Goal: Information Seeking & Learning: Compare options

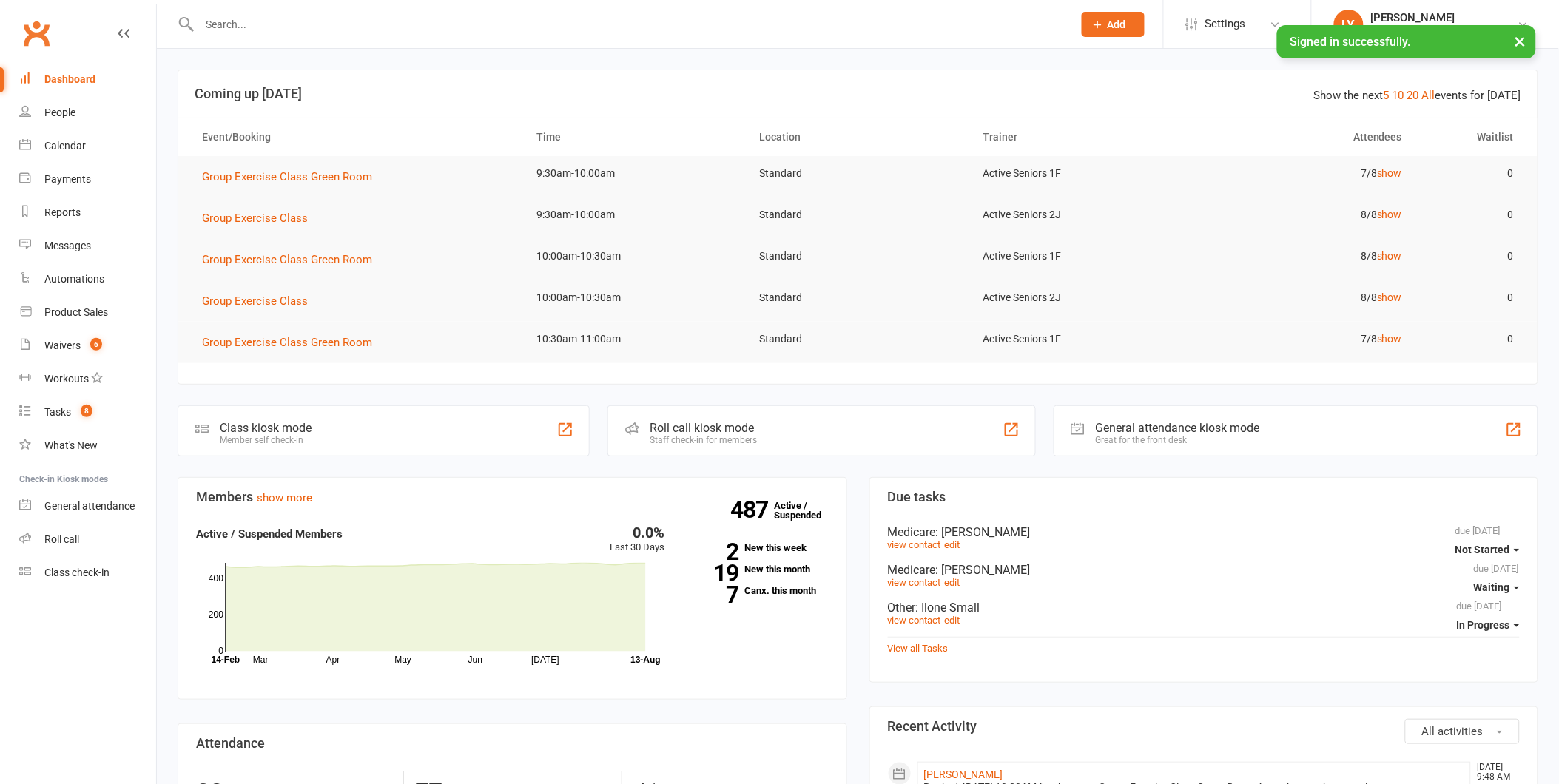
click at [244, 26] on input "text" at bounding box center [629, 24] width 867 height 21
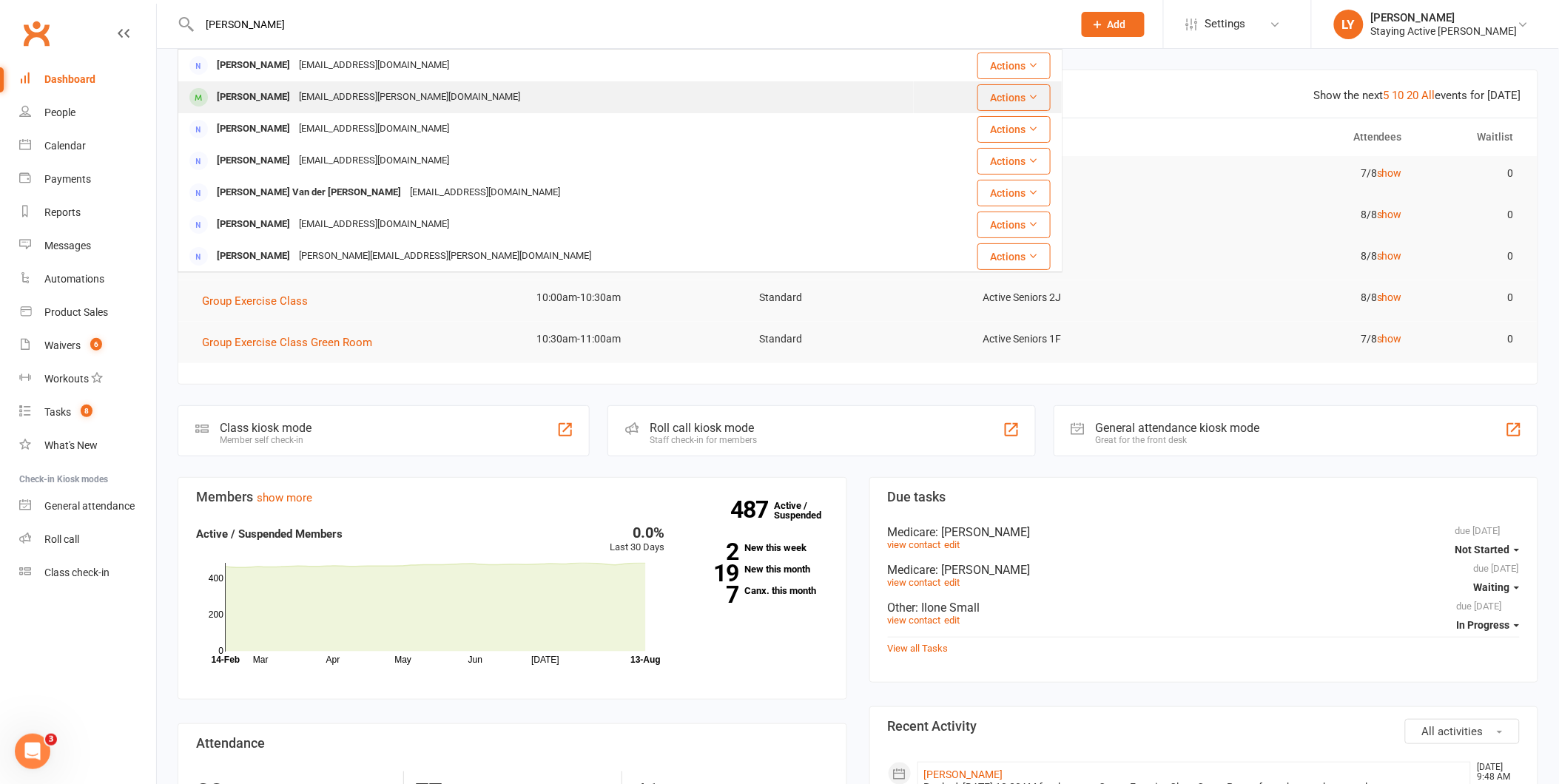
type input "[PERSON_NAME]"
click at [259, 89] on div "[PERSON_NAME]" at bounding box center [254, 97] width 82 height 22
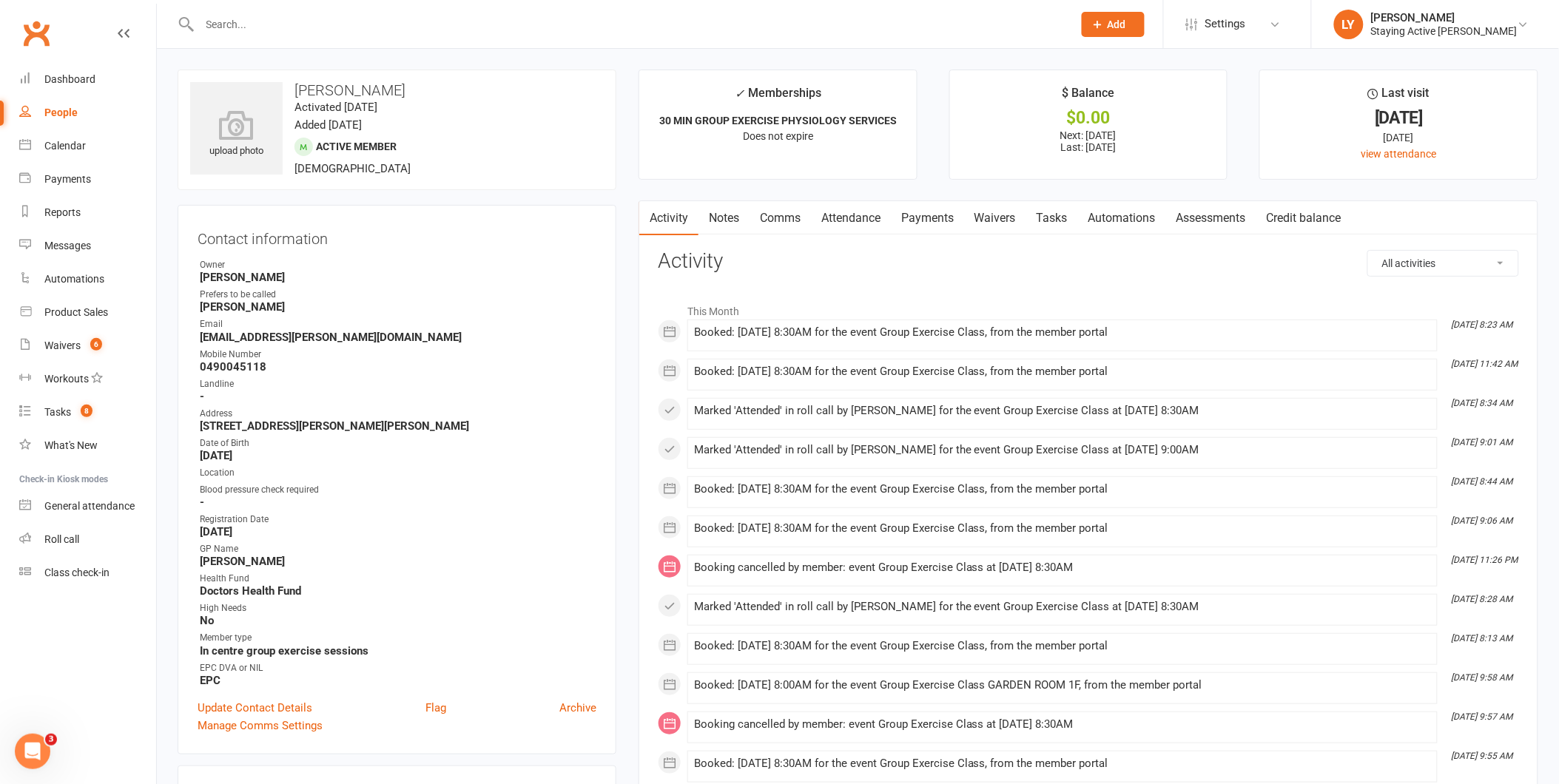
click at [1239, 217] on link "Assessments" at bounding box center [1211, 218] width 91 height 34
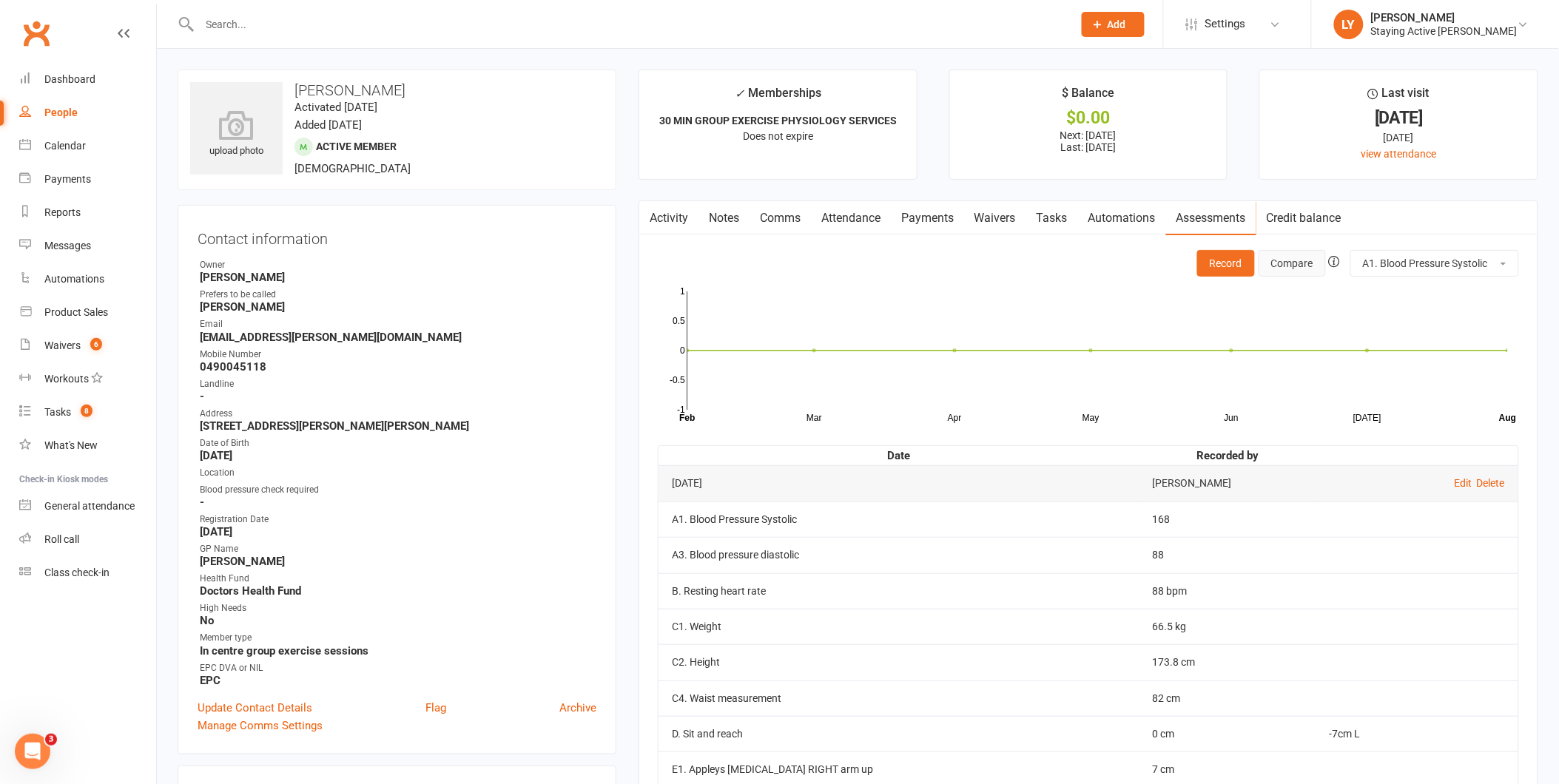
click at [1284, 269] on button "Compare" at bounding box center [1292, 264] width 67 height 27
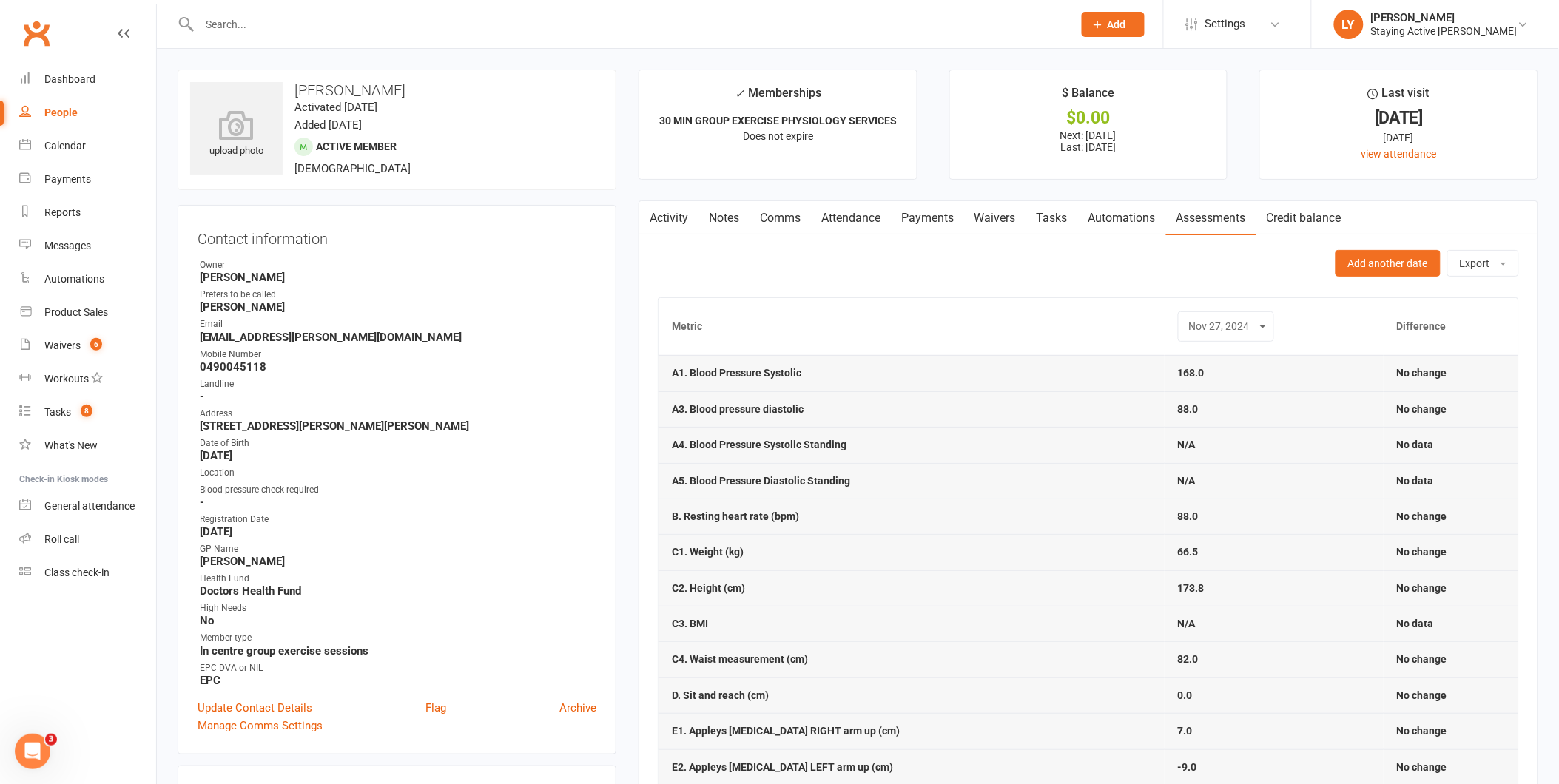
click at [1215, 323] on select "[DATE]" at bounding box center [1226, 327] width 77 height 17
click at [1216, 321] on select "[DATE]" at bounding box center [1226, 327] width 77 height 17
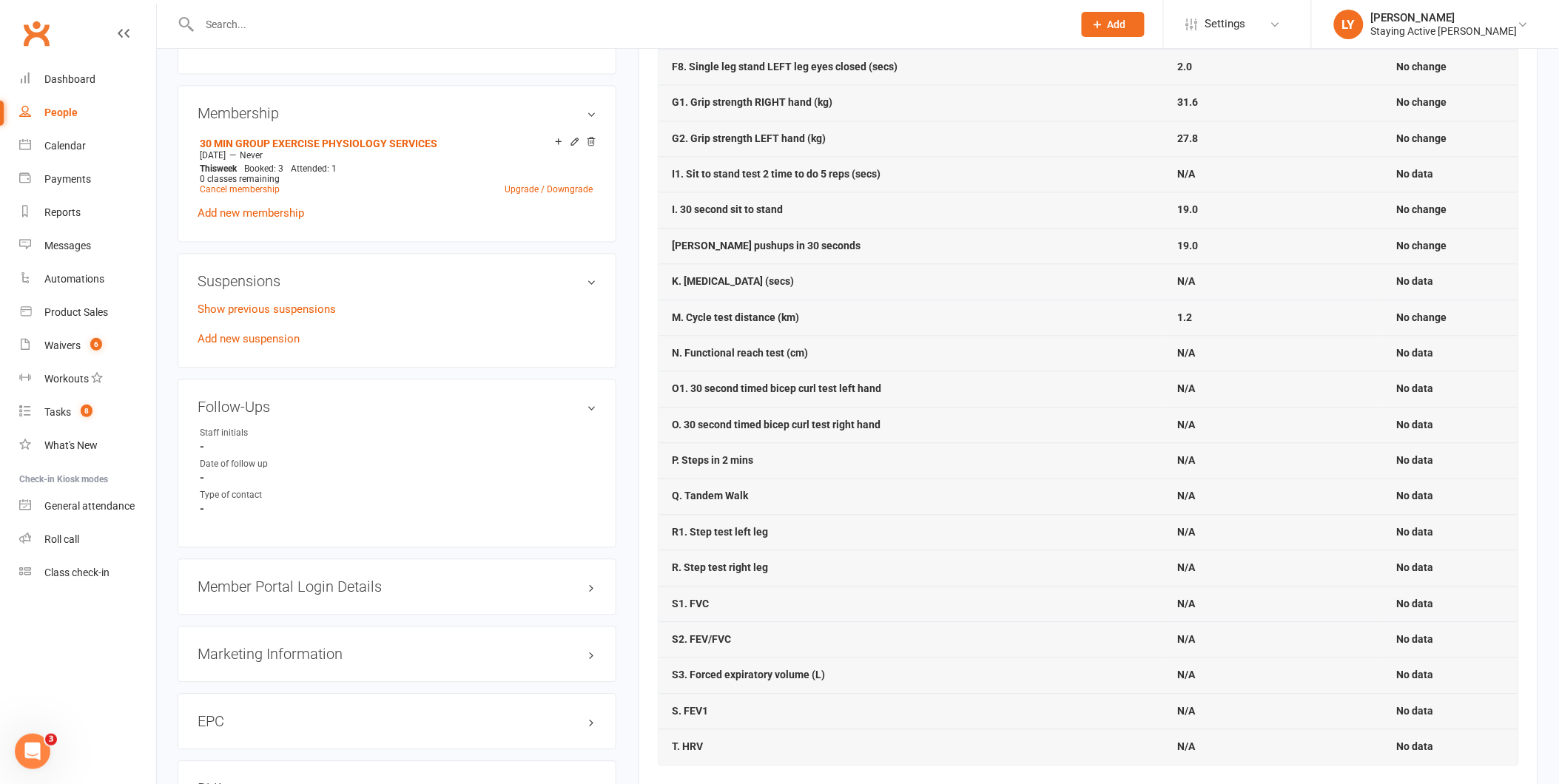
scroll to position [1069, 0]
